Goal: Complete application form

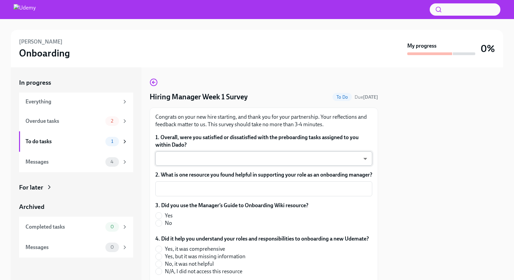
click at [350, 154] on body "[PERSON_NAME] Onboarding My progress 0% In progress Everything Overdue tasks 2 …" at bounding box center [257, 140] width 514 height 280
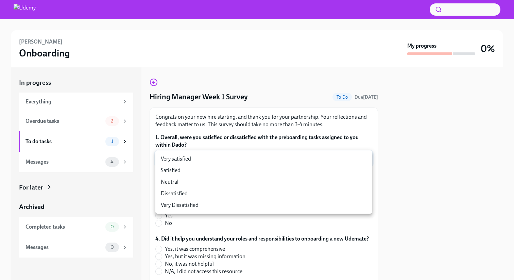
click at [336, 160] on li "Very satisfied" at bounding box center [263, 159] width 217 height 12
type input "rkIAo4twF"
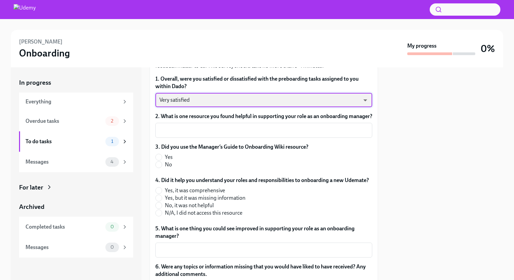
scroll to position [60, 0]
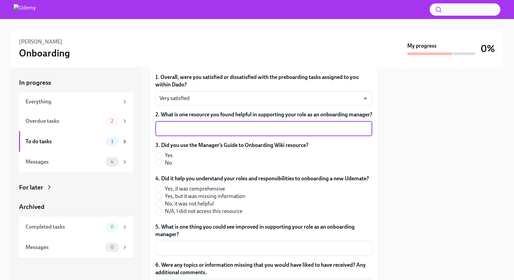
click at [308, 133] on textarea "2. What is one resource you found helpful in supporting your role as an onboard…" at bounding box center [263, 128] width 209 height 8
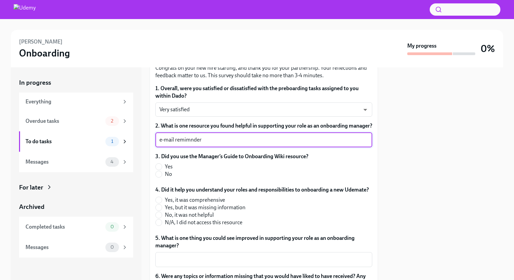
scroll to position [57, 0]
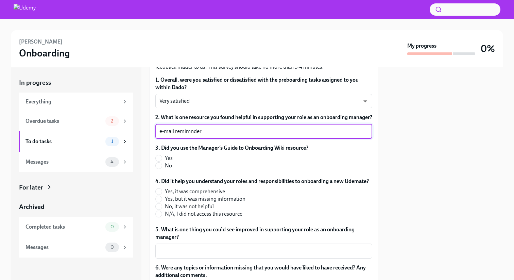
type textarea "e-mail remimnder"
click at [163, 169] on label "No" at bounding box center [229, 165] width 148 height 7
click at [162, 169] on input "No" at bounding box center [159, 165] width 6 height 6
radio input "true"
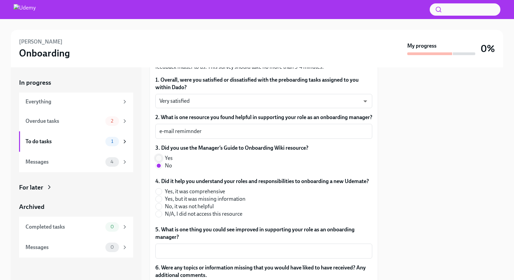
click at [160, 161] on input "Yes" at bounding box center [159, 158] width 6 height 6
radio input "true"
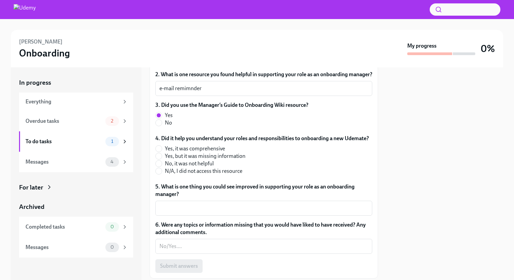
scroll to position [101, 0]
click at [159, 129] on div "3. Did you use the Manager’s Guide to Onboarding Wiki resource? Yes No" at bounding box center [263, 115] width 217 height 28
click at [159, 125] on input "No" at bounding box center [159, 122] width 6 height 6
radio input "true"
click at [159, 118] on input "Yes" at bounding box center [159, 115] width 6 height 6
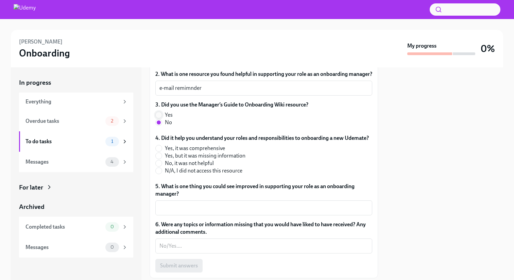
radio input "true"
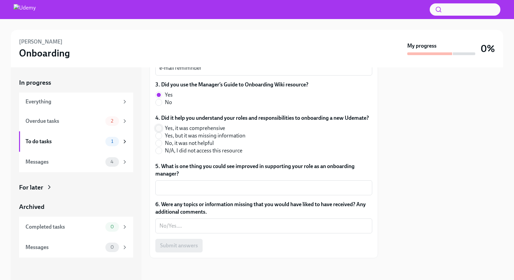
click at [160, 125] on input "Yes, it was comprehensive" at bounding box center [159, 128] width 6 height 6
radio input "true"
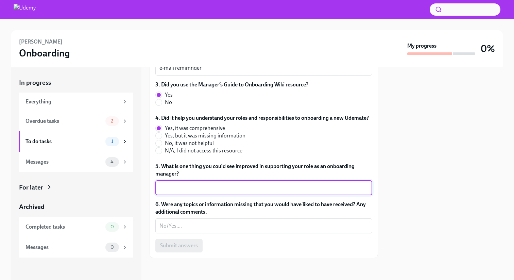
click at [193, 187] on textarea "5. What is one thing you could see improved in supporting your role as an onboa…" at bounding box center [263, 188] width 209 height 8
type textarea "The IT equipment needs to be deliver before the employee start date"
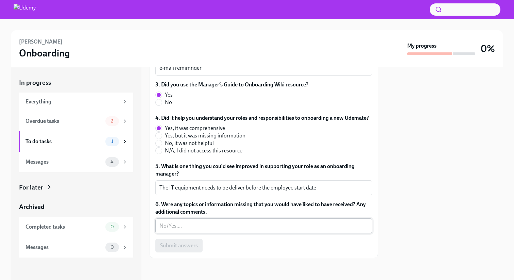
click at [199, 219] on div "x ​" at bounding box center [263, 225] width 217 height 15
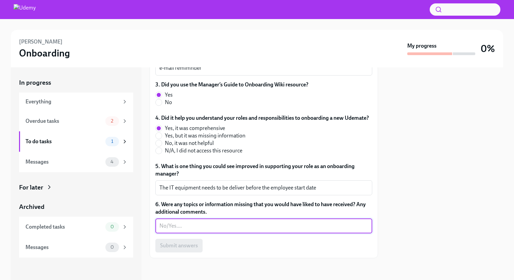
click at [203, 224] on textarea "6. Were any topics or information missing that you would have liked to have rec…" at bounding box center [263, 226] width 209 height 8
type textarea "no"
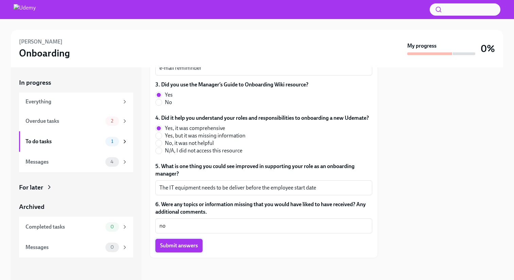
click at [180, 244] on span "Submit answers" at bounding box center [179, 245] width 38 height 7
click at [188, 244] on span "Submit answers" at bounding box center [179, 245] width 38 height 7
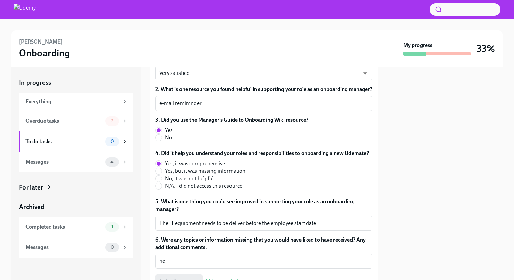
scroll to position [62, 0]
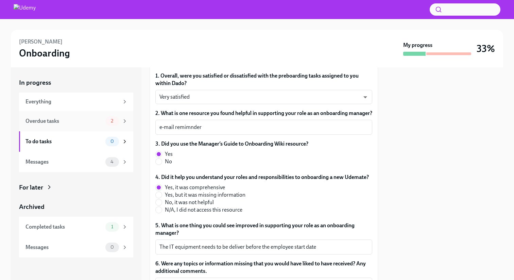
click at [102, 122] on div "Overdue tasks" at bounding box center [63, 120] width 77 height 7
